Goal: Information Seeking & Learning: Learn about a topic

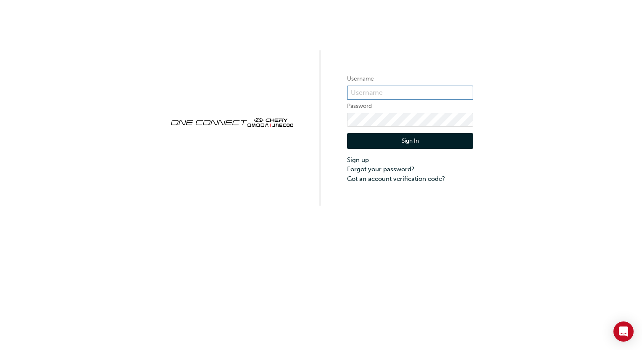
type input "CHAU0054"
click at [396, 139] on button "Sign In" at bounding box center [410, 141] width 126 height 16
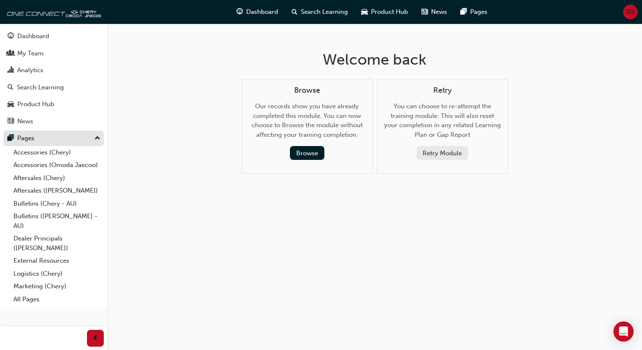
click at [34, 141] on div "Pages" at bounding box center [54, 138] width 92 height 10
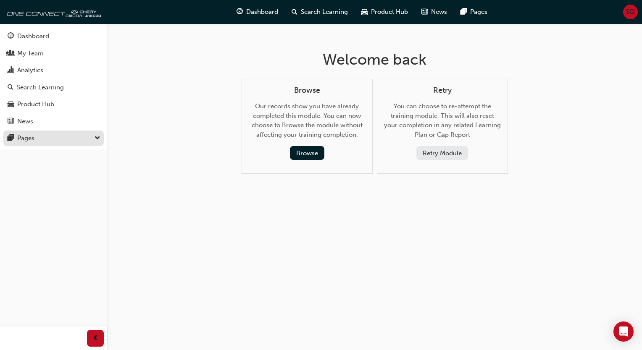
click at [34, 141] on div "Pages" at bounding box center [54, 138] width 92 height 10
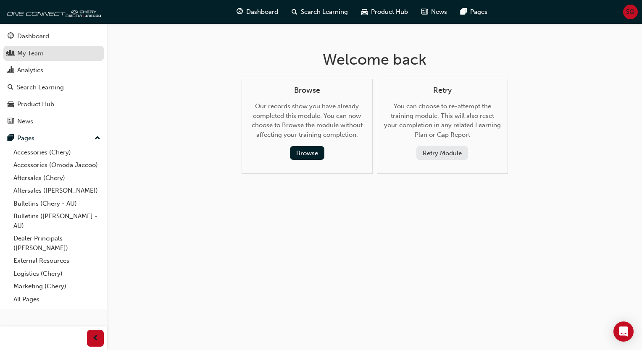
click at [41, 58] on div "My Team" at bounding box center [30, 54] width 26 height 10
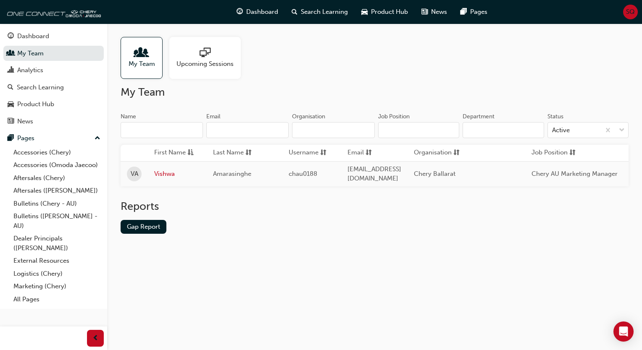
click at [630, 14] on span "SQ" at bounding box center [630, 12] width 9 height 10
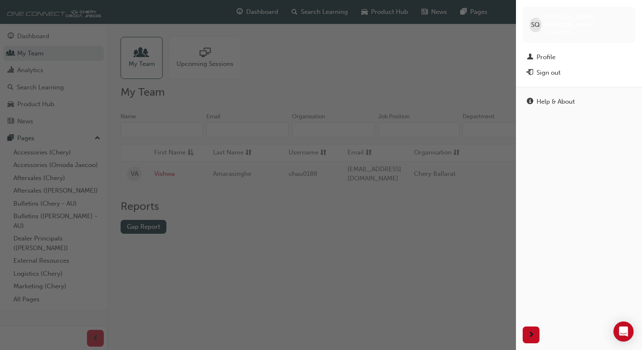
click at [630, 14] on div "SQ Scott Quinlan chau0054" at bounding box center [578, 25] width 113 height 36
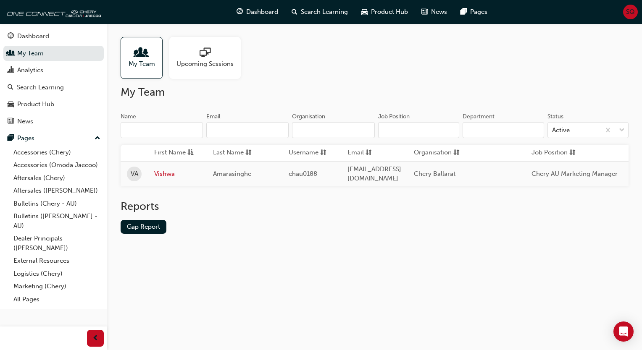
click at [630, 14] on span "SQ" at bounding box center [630, 12] width 9 height 10
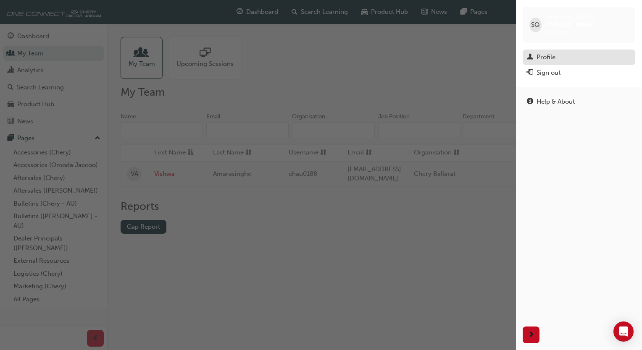
click at [545, 52] on div "Profile" at bounding box center [545, 57] width 19 height 10
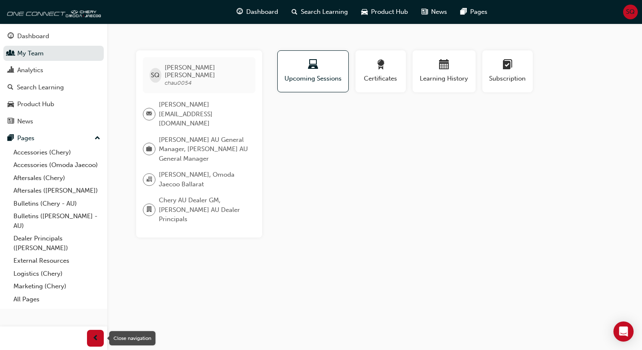
click at [96, 339] on span "prev-icon" at bounding box center [95, 338] width 6 height 10
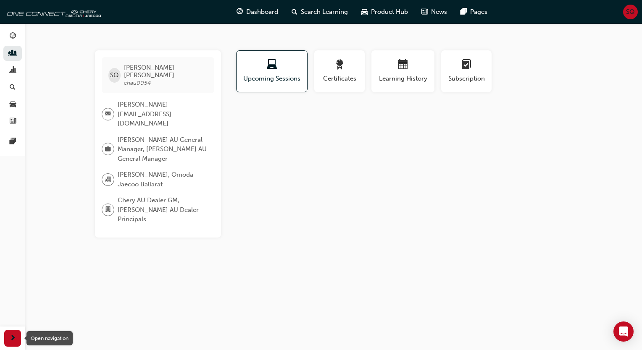
click at [17, 334] on div "button" at bounding box center [12, 338] width 17 height 17
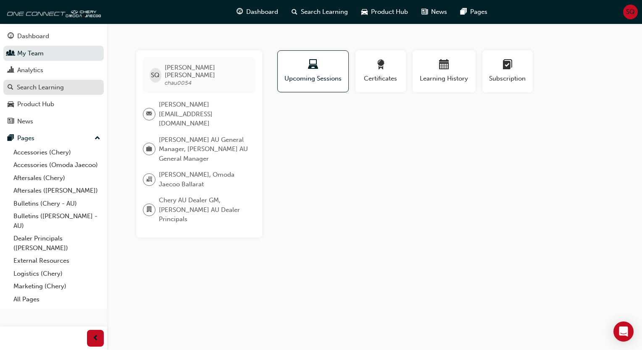
click at [54, 85] on div "Search Learning" at bounding box center [40, 88] width 47 height 10
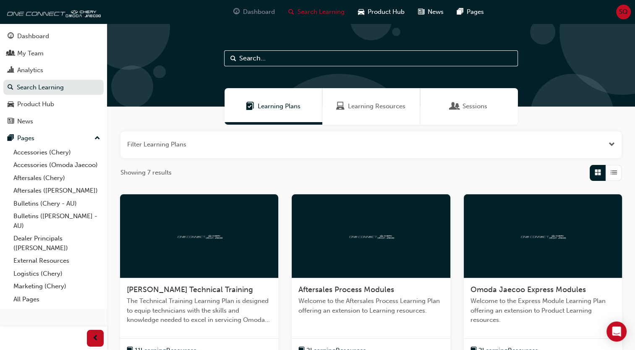
click at [261, 13] on span "Dashboard" at bounding box center [259, 12] width 32 height 10
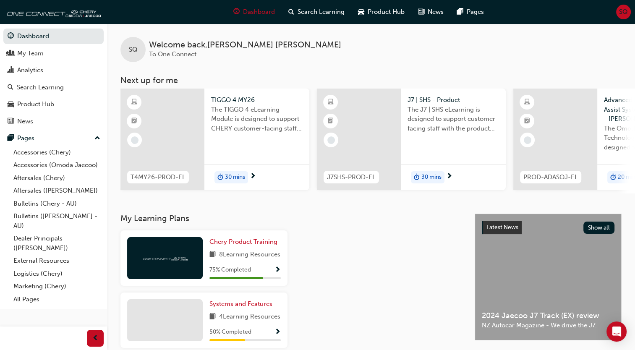
click at [622, 10] on span "SQ" at bounding box center [623, 12] width 9 height 10
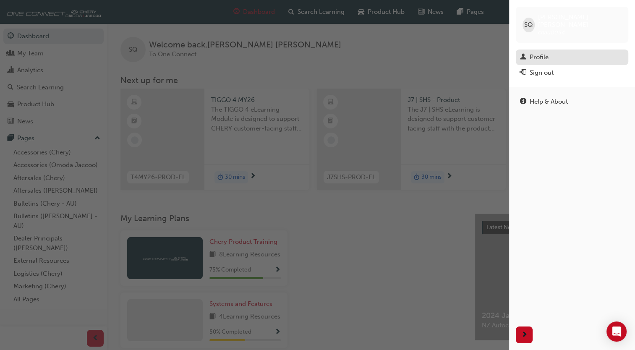
click at [541, 53] on div "Profile" at bounding box center [539, 57] width 19 height 10
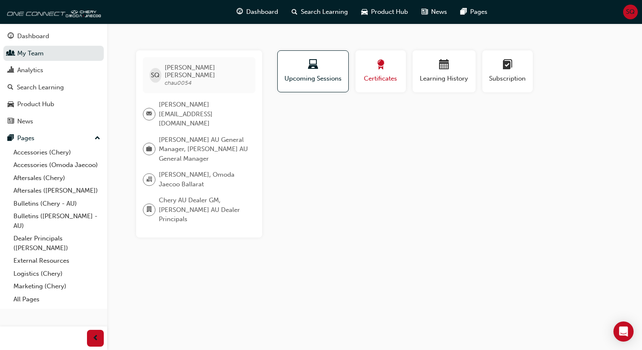
click at [374, 81] on span "Certificates" at bounding box center [381, 79] width 38 height 10
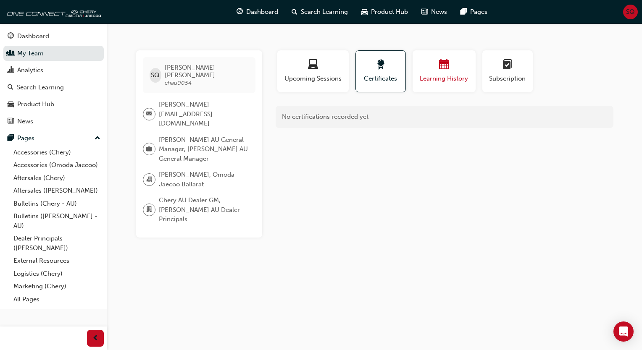
click at [447, 85] on button "Learning History" at bounding box center [443, 71] width 63 height 42
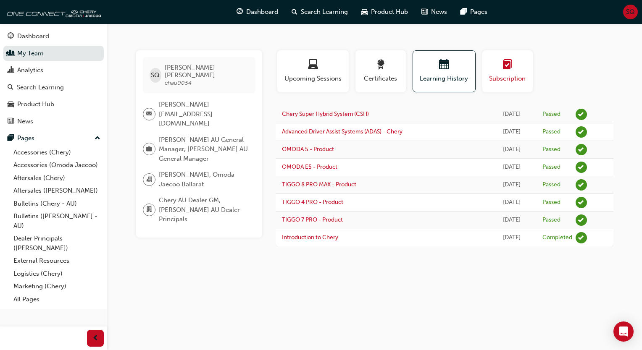
click at [494, 88] on button "Subscription" at bounding box center [507, 71] width 50 height 42
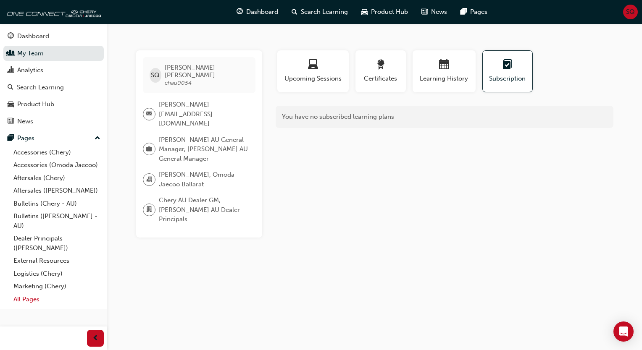
click at [39, 302] on link "All Pages" at bounding box center [57, 299] width 94 height 13
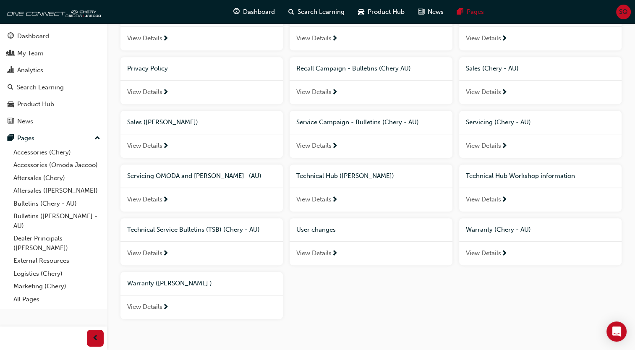
scroll to position [411, 0]
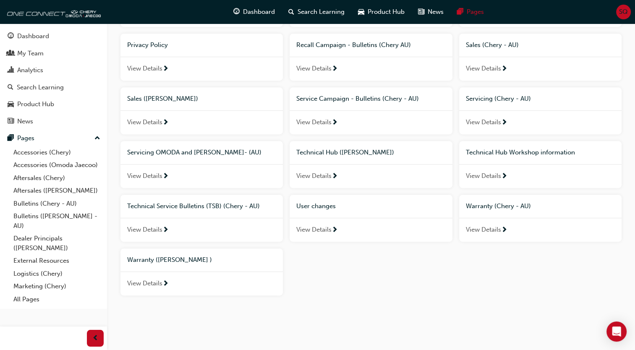
click at [327, 231] on span "View Details" at bounding box center [314, 230] width 35 height 10
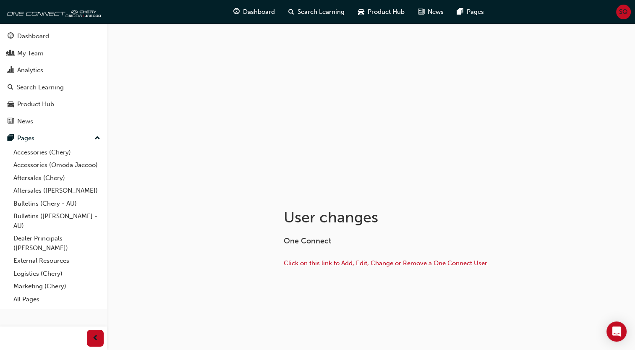
click at [357, 259] on p "Click on this link to Add, Edit, Change or Remove a One Connect User." at bounding box center [420, 264] width 273 height 12
click at [360, 262] on span "Click on this link to Add, Edit, Change or Remove a One Connect User." at bounding box center [386, 264] width 205 height 8
click at [42, 50] on div "My Team" at bounding box center [30, 54] width 26 height 10
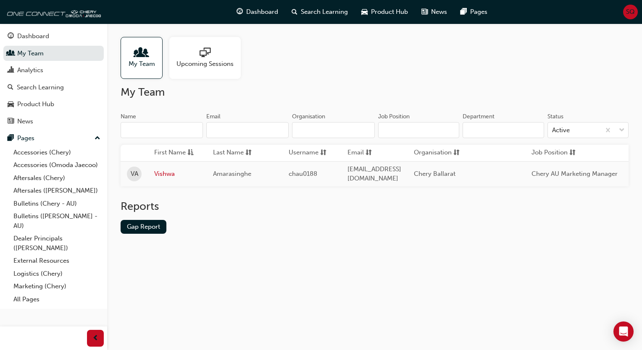
click at [218, 66] on span "Upcoming Sessions" at bounding box center [204, 64] width 57 height 10
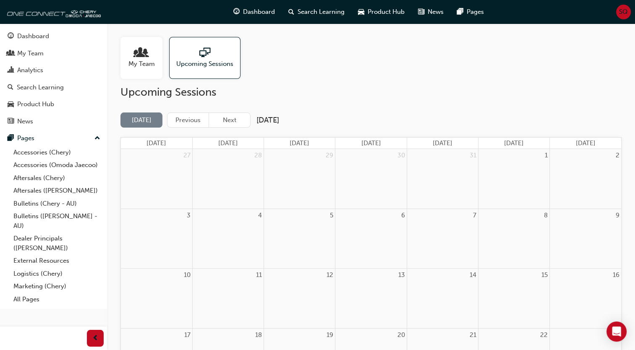
click at [143, 63] on span "My Team" at bounding box center [142, 64] width 26 height 10
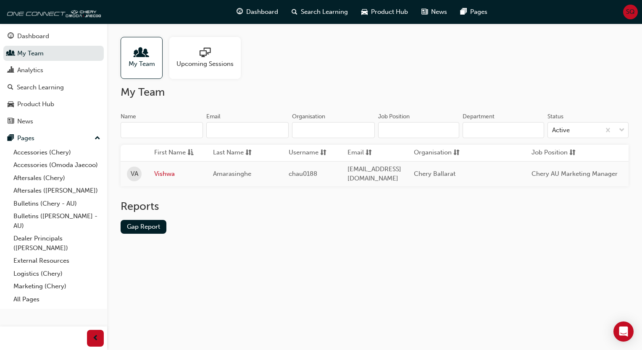
click at [626, 13] on span "SQ" at bounding box center [630, 12] width 9 height 10
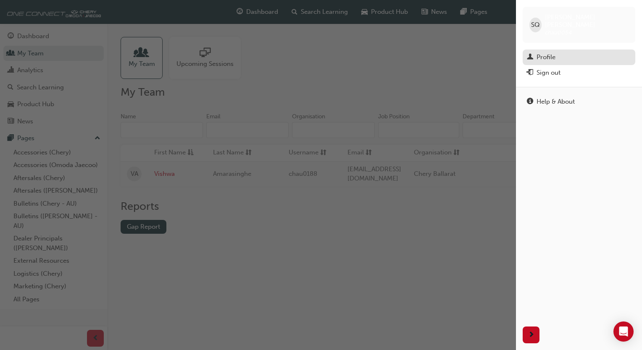
click at [548, 52] on div "Profile" at bounding box center [545, 57] width 19 height 10
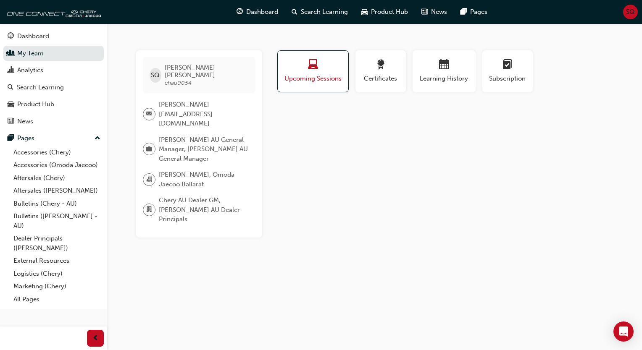
click at [308, 65] on span "laptop-icon" at bounding box center [313, 65] width 10 height 11
click at [384, 73] on div "Certificates" at bounding box center [381, 72] width 38 height 24
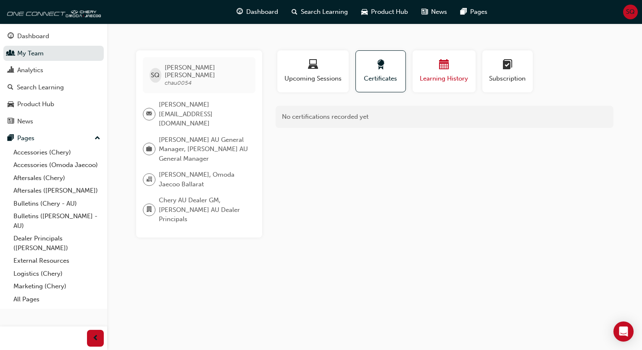
click at [437, 74] on span "Learning History" at bounding box center [444, 79] width 50 height 10
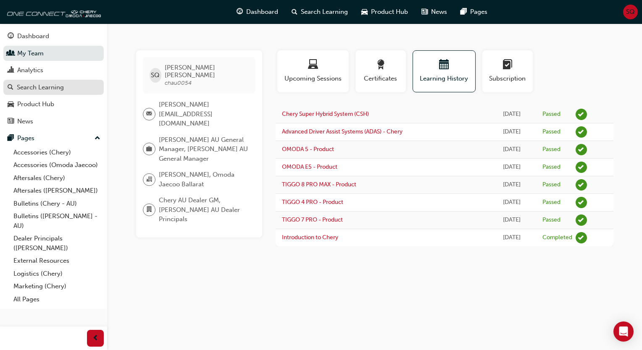
click at [32, 91] on div "Search Learning" at bounding box center [40, 88] width 47 height 10
